Goal: Contribute content: Add original content to the website for others to see

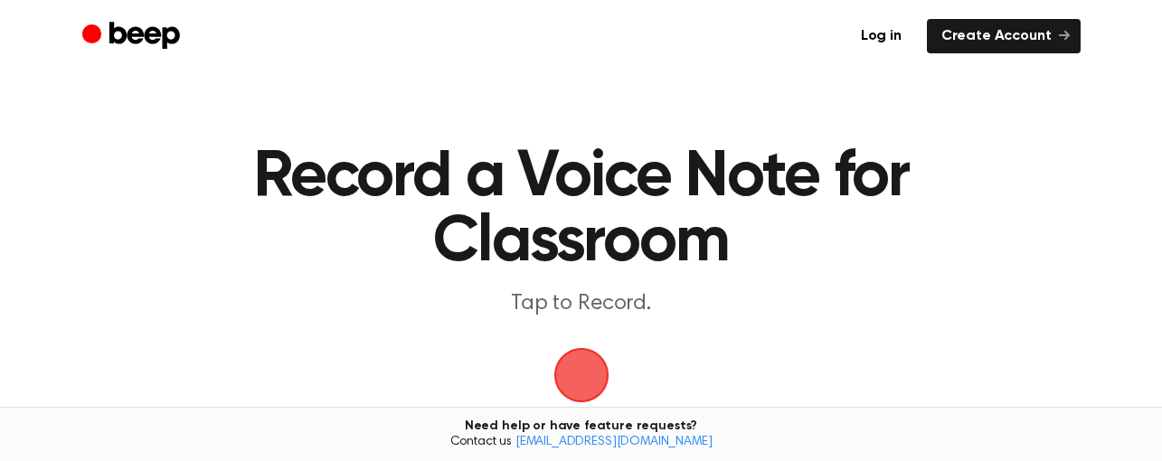
click at [598, 364] on span "button" at bounding box center [581, 375] width 51 height 51
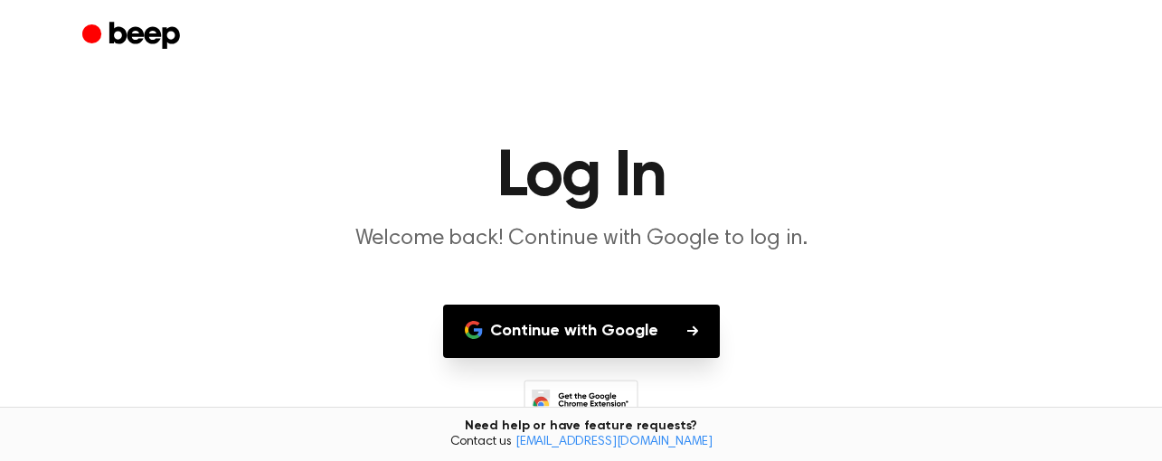
click at [638, 328] on button "Continue with Google" at bounding box center [581, 331] width 277 height 53
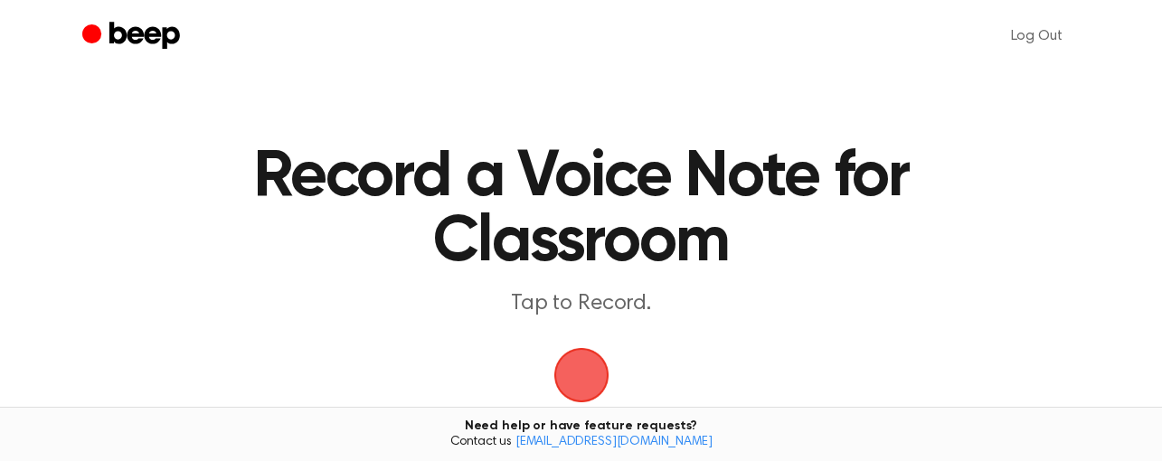
click at [595, 367] on span "button" at bounding box center [580, 375] width 55 height 55
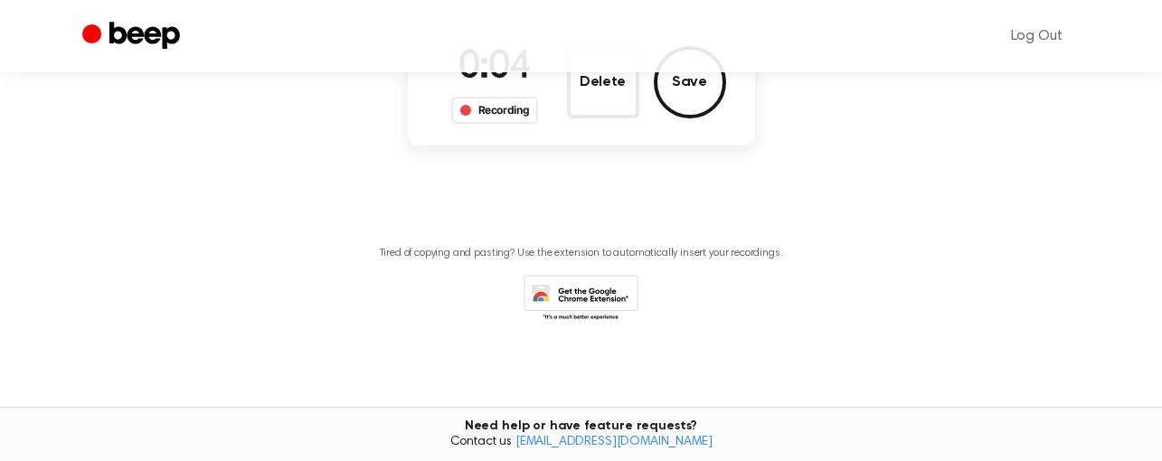
scroll to position [84, 0]
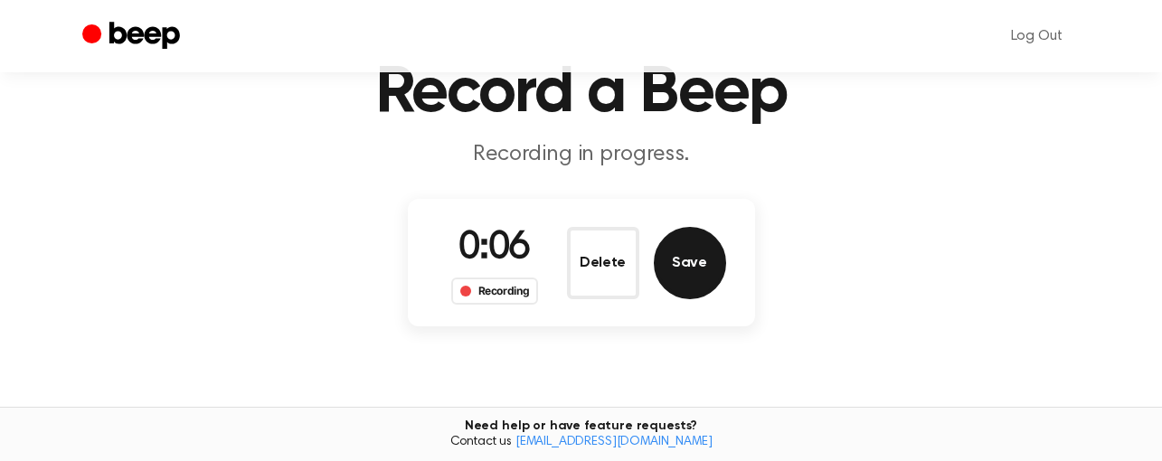
click at [684, 279] on button "Save" at bounding box center [690, 263] width 72 height 72
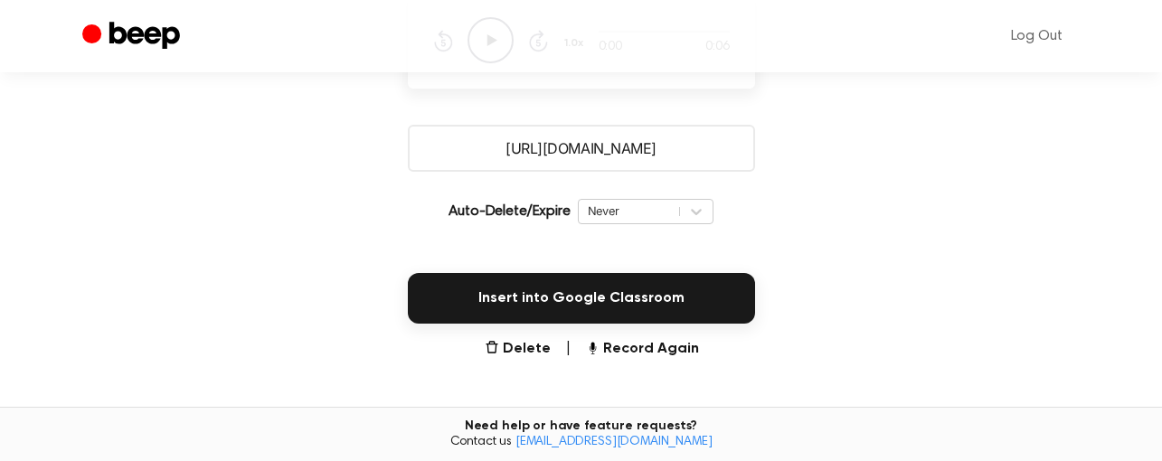
scroll to position [325, 0]
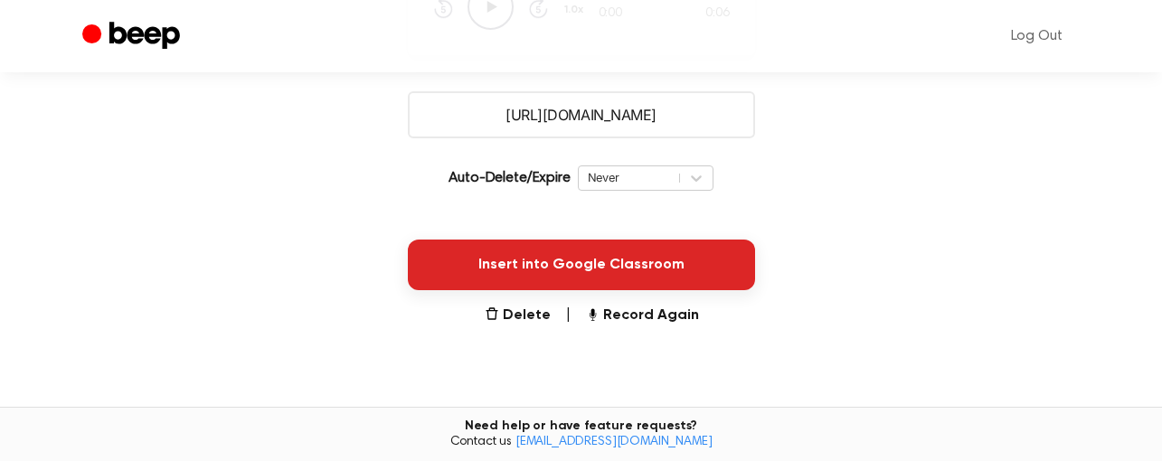
click at [700, 252] on button "Insert into Google Classroom" at bounding box center [581, 265] width 347 height 51
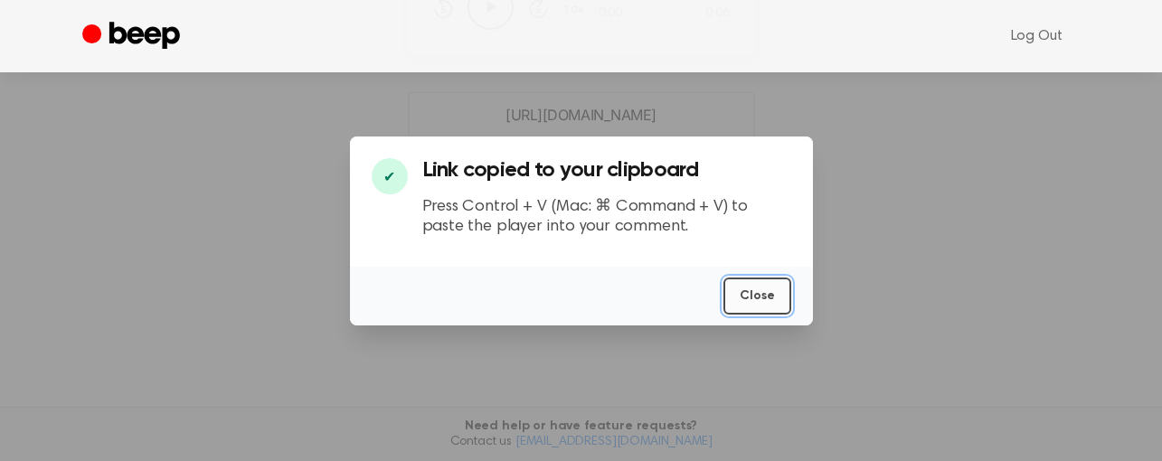
click at [776, 308] on button "Close" at bounding box center [757, 296] width 68 height 37
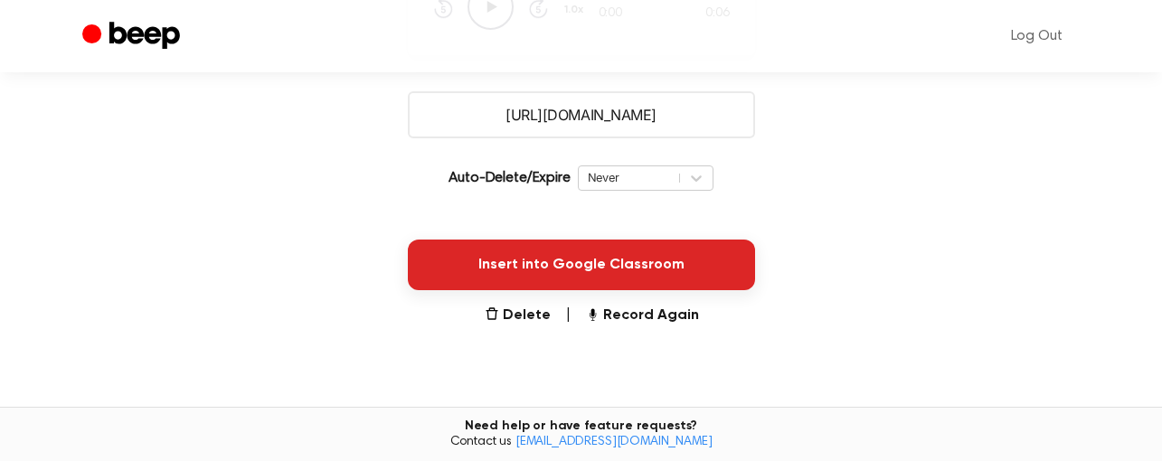
click at [685, 274] on button "Insert into Google Classroom" at bounding box center [581, 265] width 347 height 51
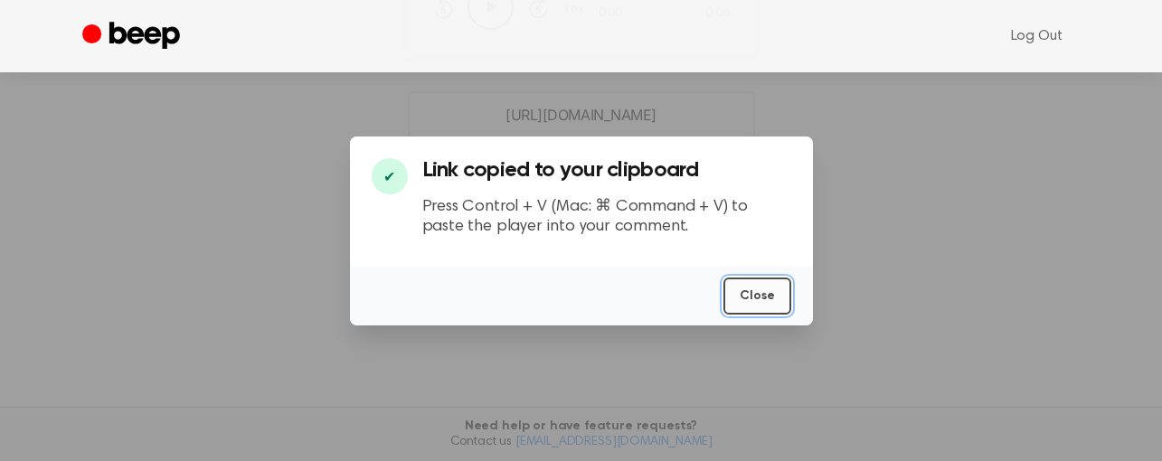
click at [755, 294] on button "Close" at bounding box center [757, 296] width 68 height 37
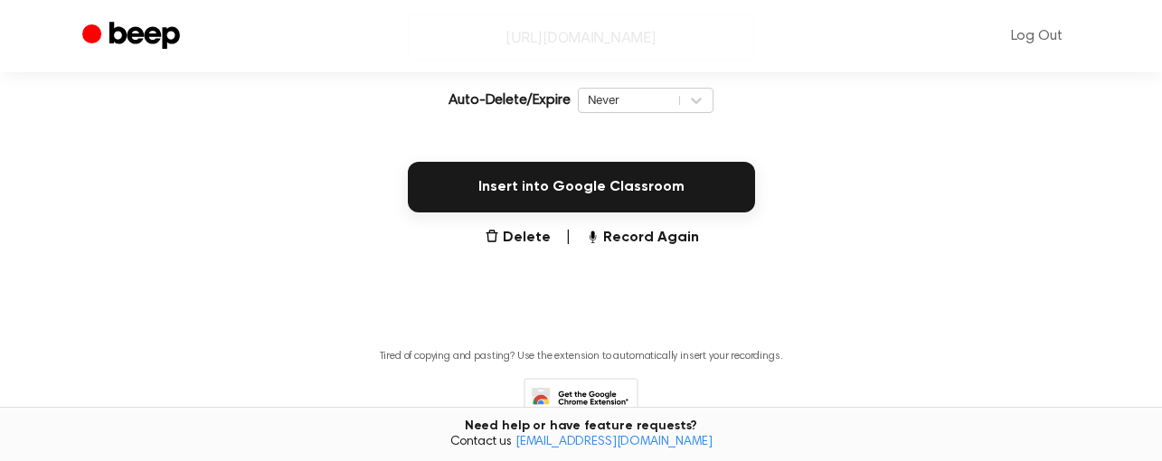
scroll to position [506, 0]
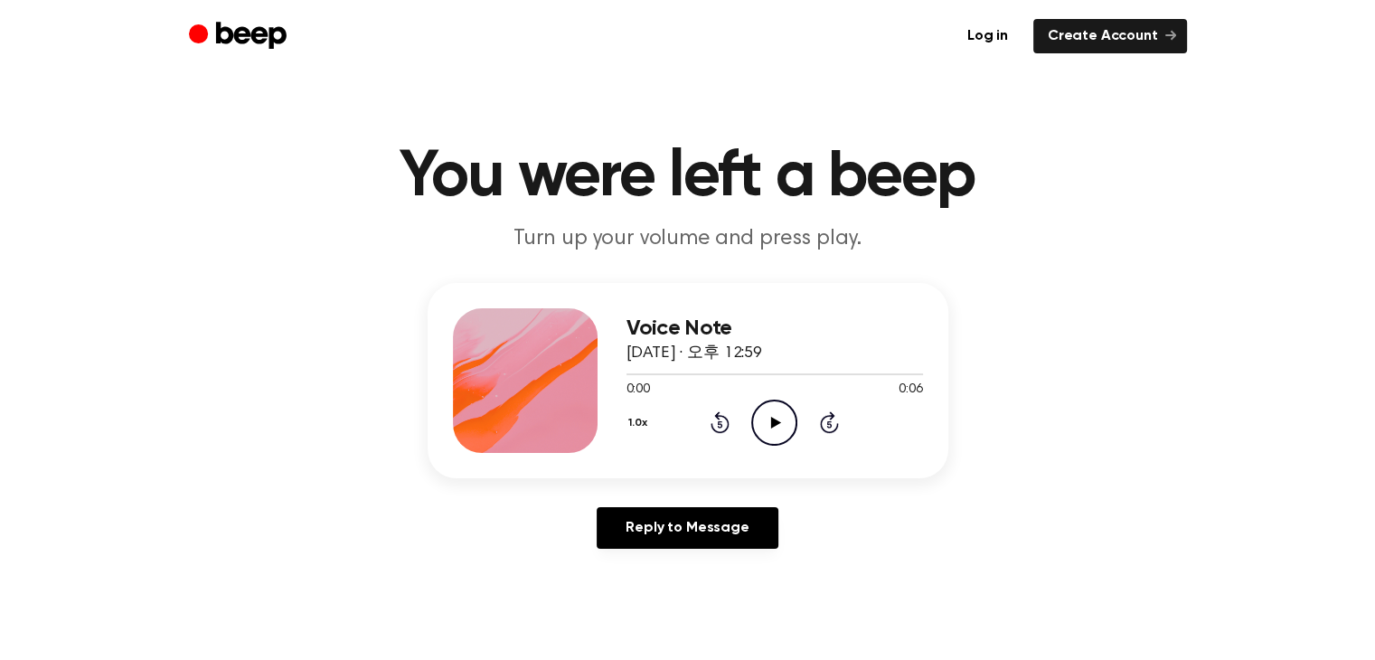
click at [770, 432] on icon "Play Audio" at bounding box center [774, 423] width 46 height 46
click at [769, 426] on icon "Play Audio" at bounding box center [774, 423] width 46 height 46
